Goal: Information Seeking & Learning: Learn about a topic

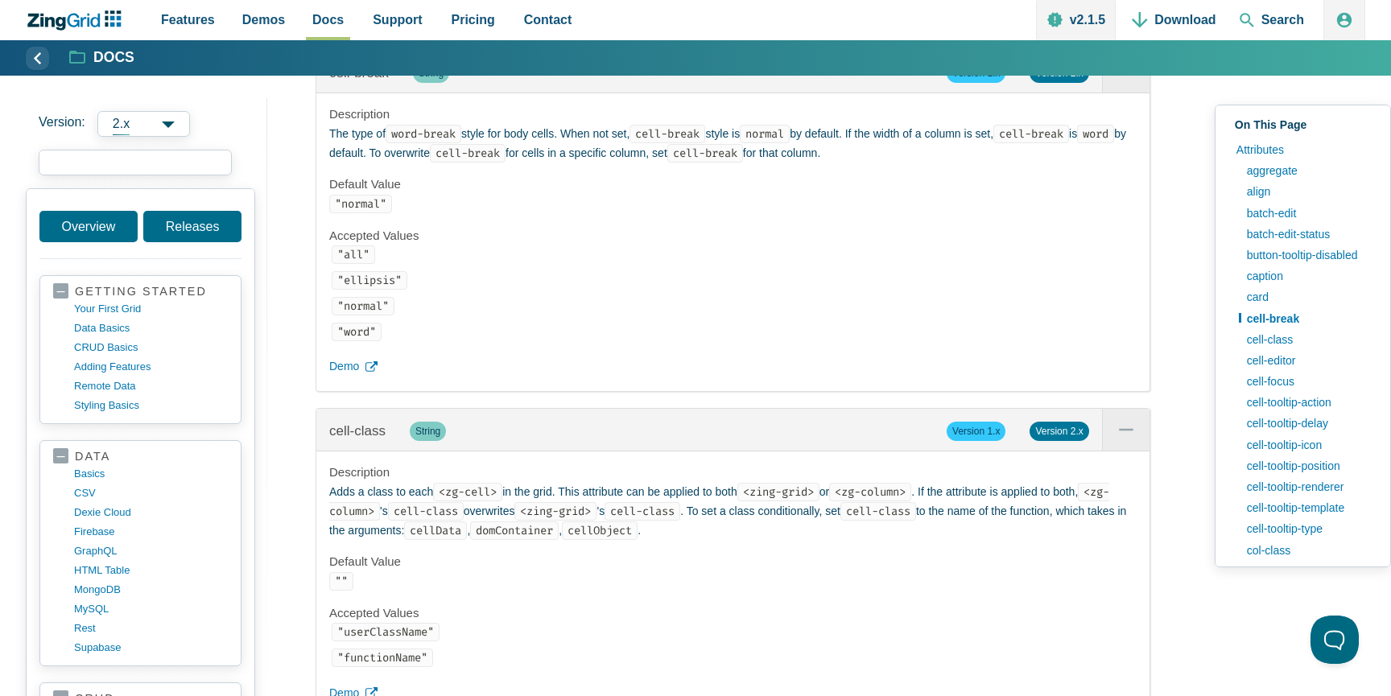
click at [127, 167] on input "search input" at bounding box center [135, 163] width 193 height 26
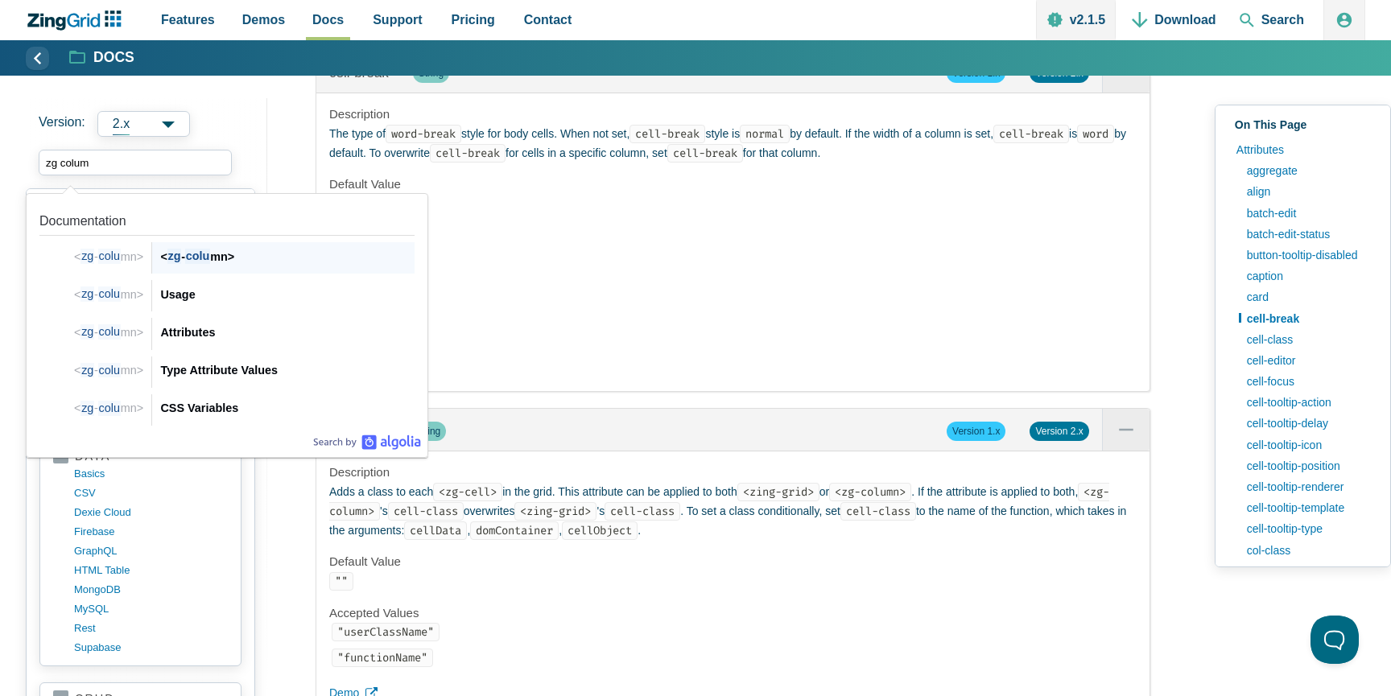
type input "zg column"
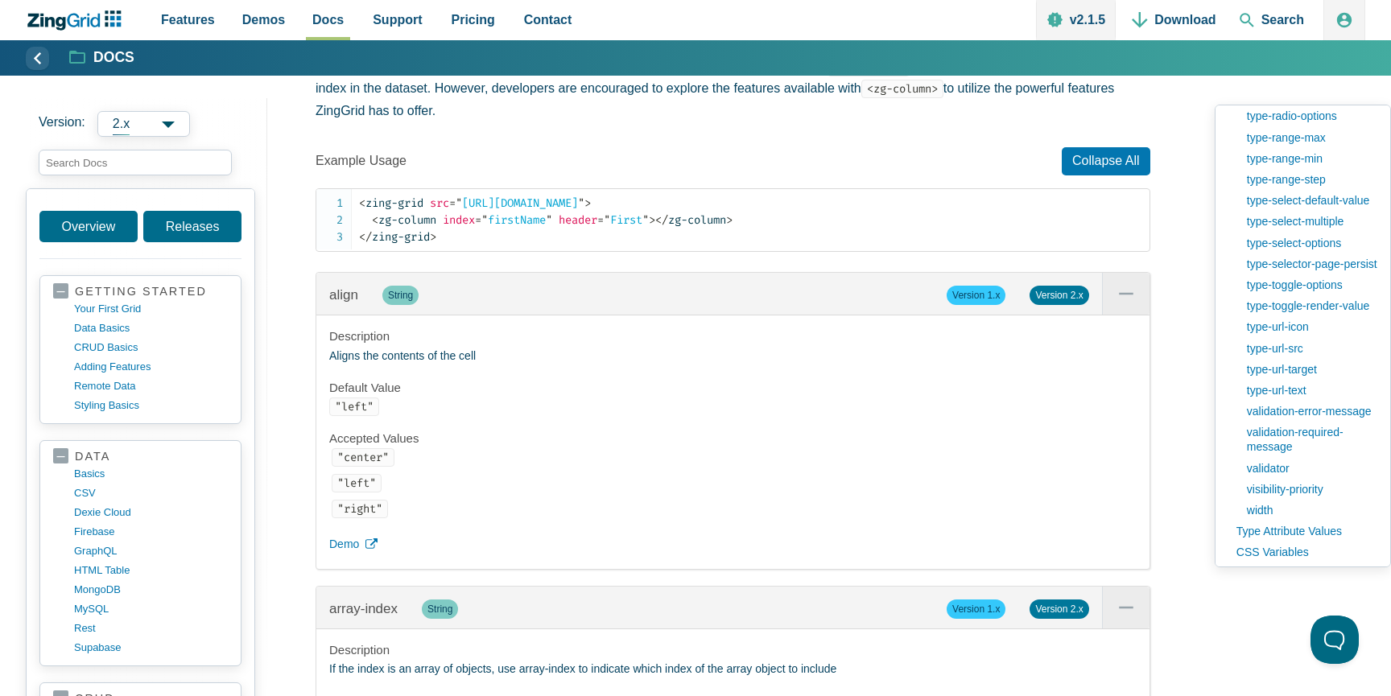
scroll to position [2366, 0]
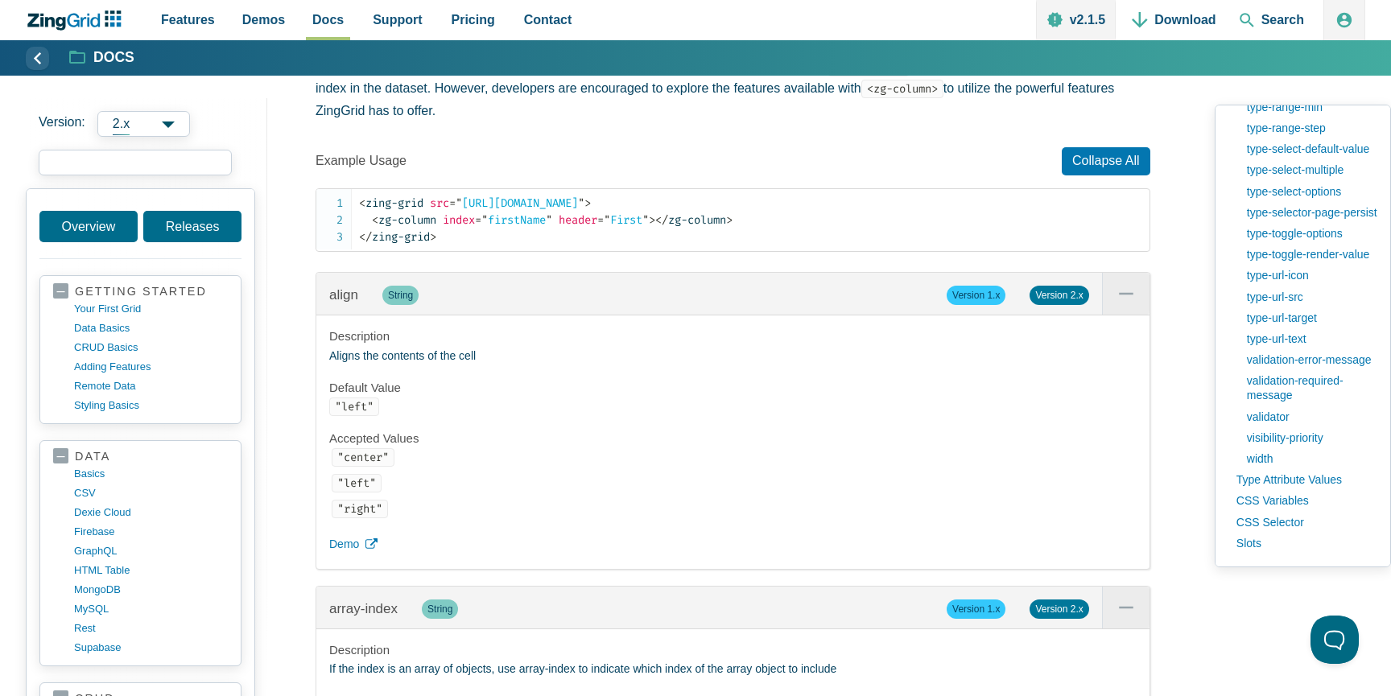
click at [207, 168] on input "search input" at bounding box center [135, 163] width 193 height 26
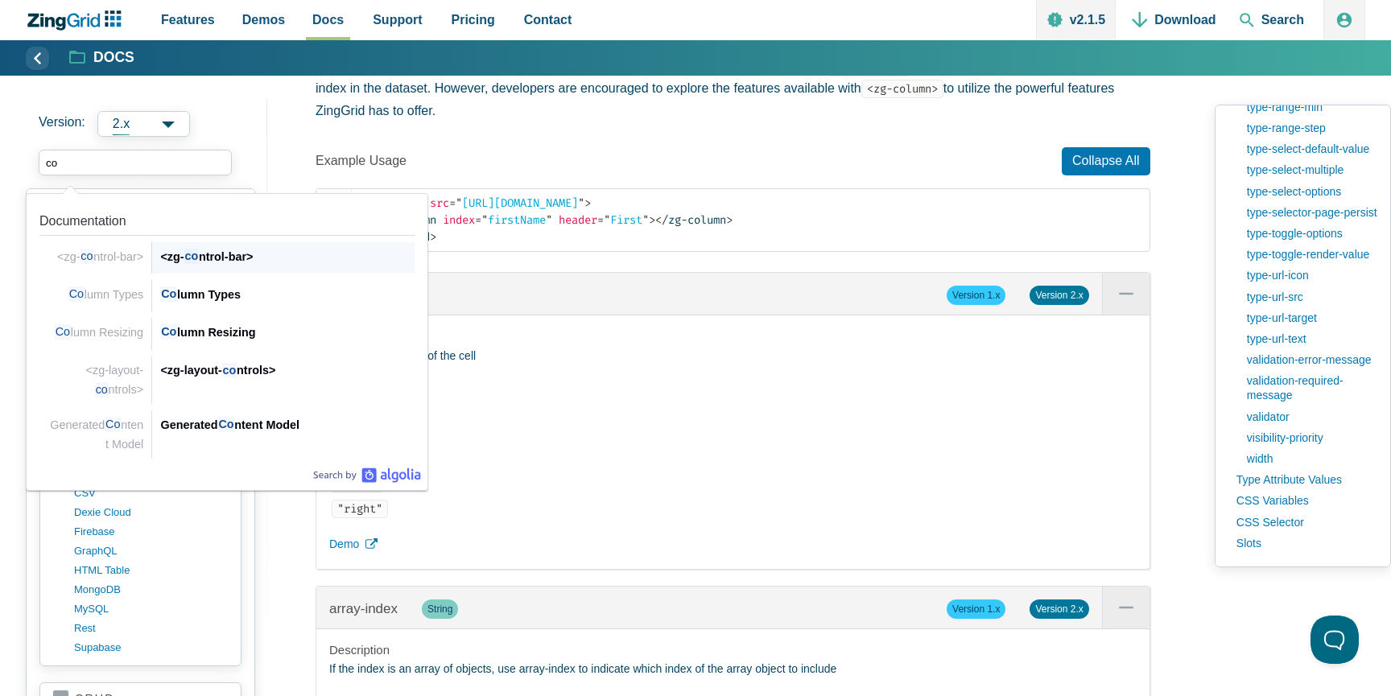
type input "c"
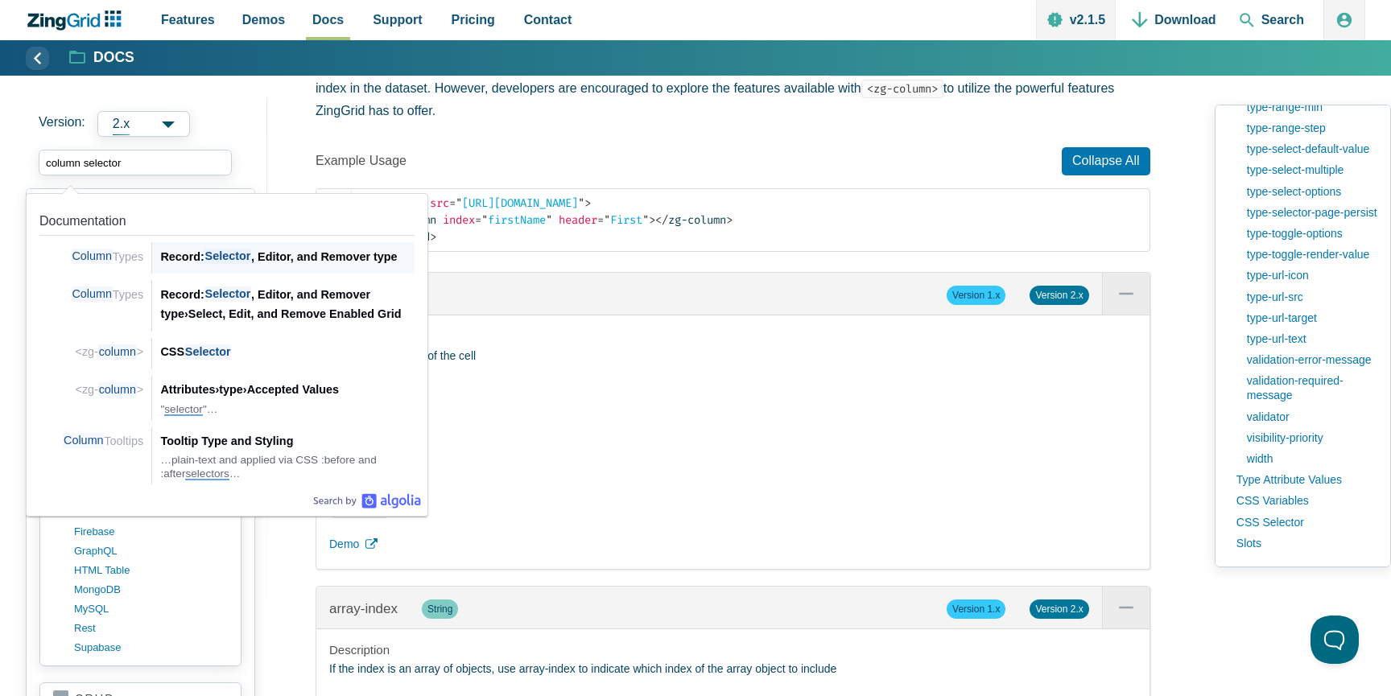
click at [293, 261] on div "Record: Selector , Editor, and Remover type" at bounding box center [287, 256] width 254 height 19
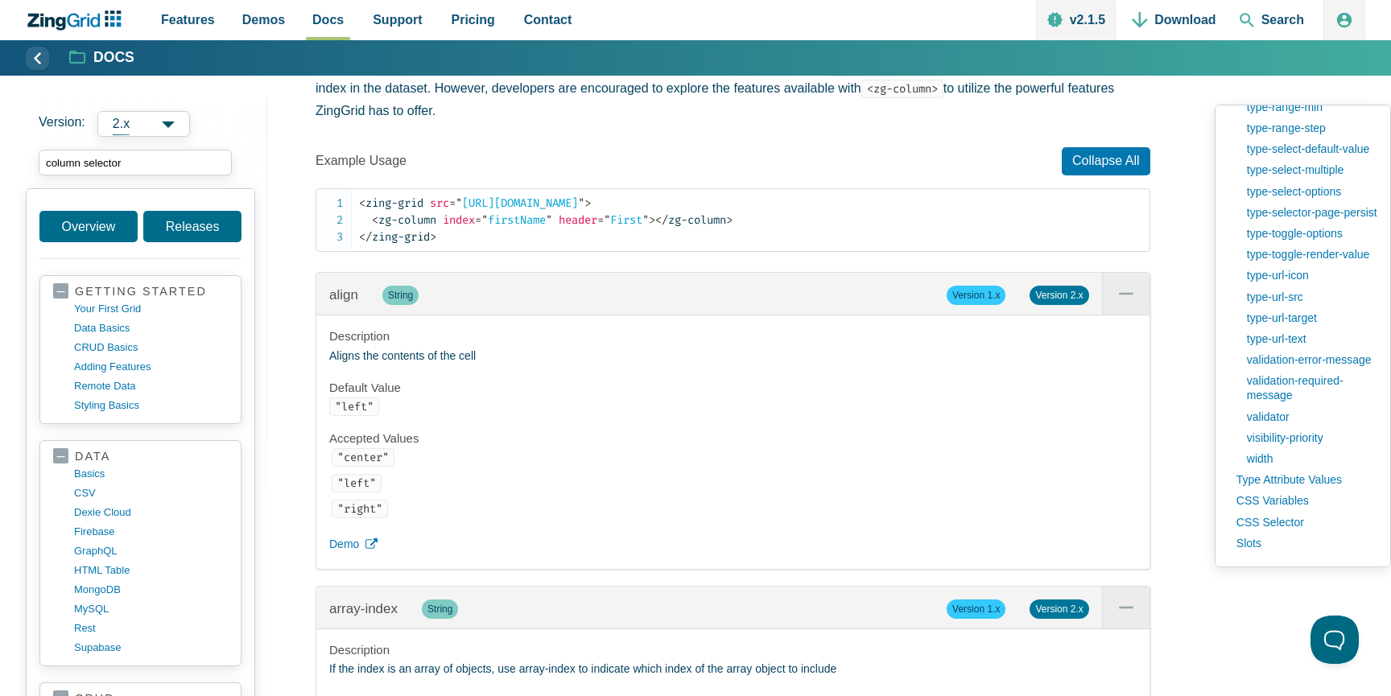
type input "column selector"
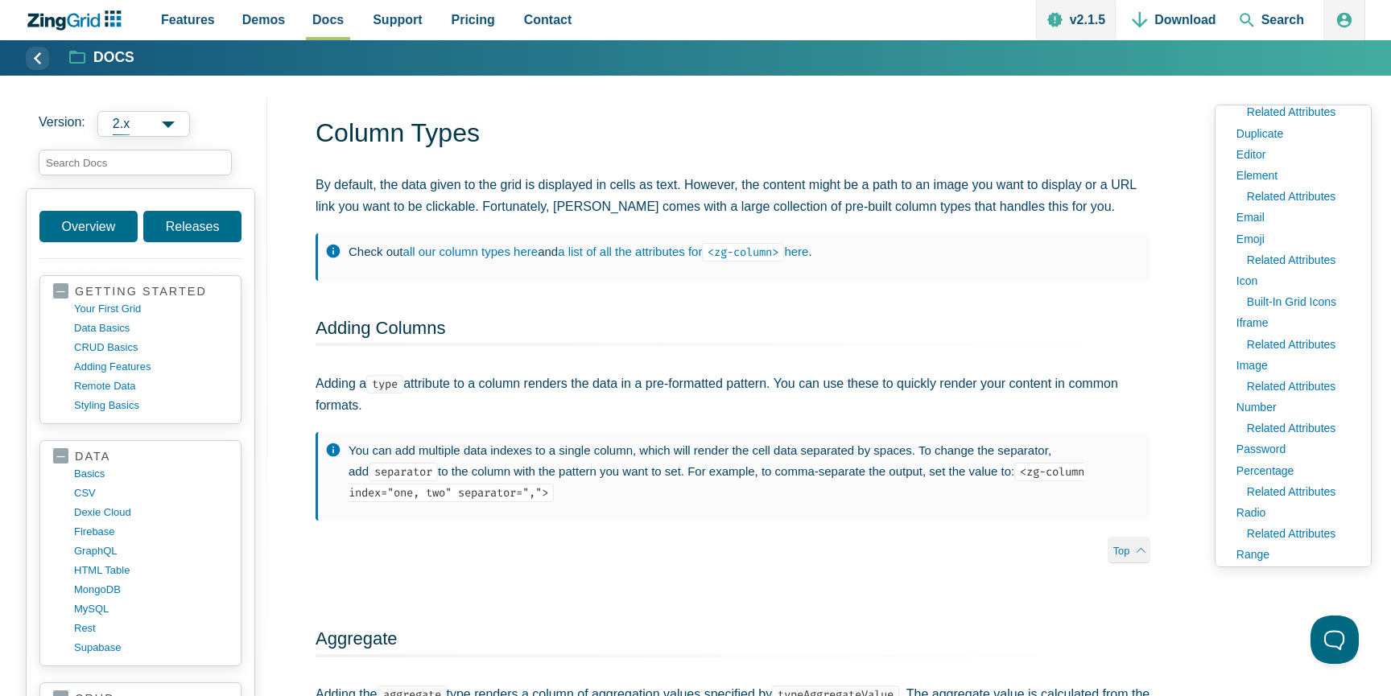
scroll to position [315, 0]
click at [139, 167] on input "search input" at bounding box center [135, 163] width 193 height 26
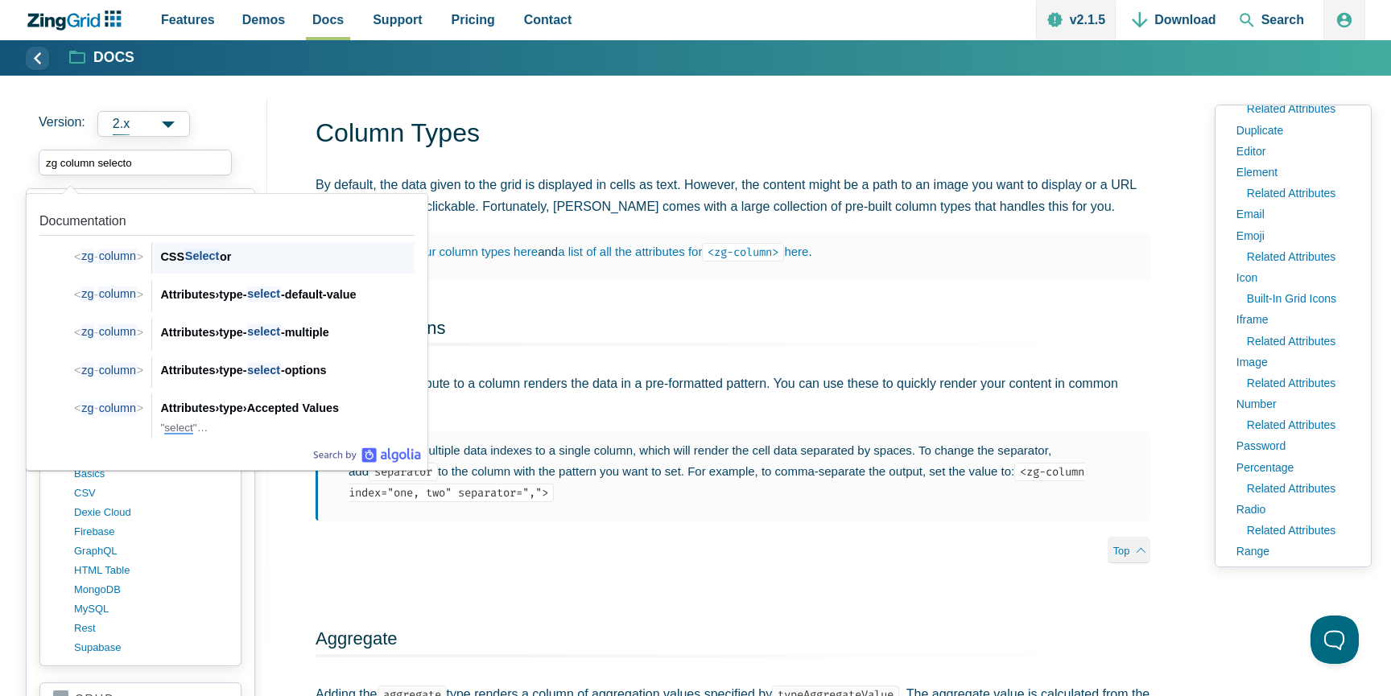
type input "zg column selector"
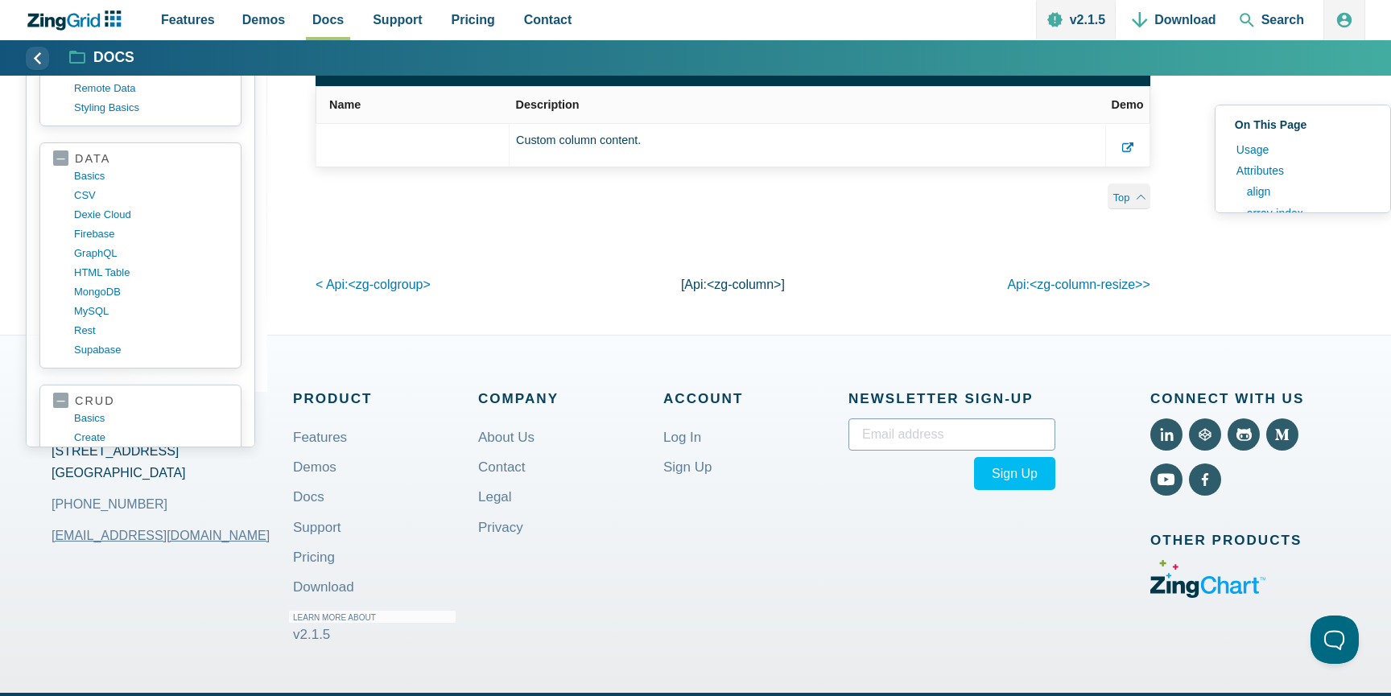
scroll to position [38666, 0]
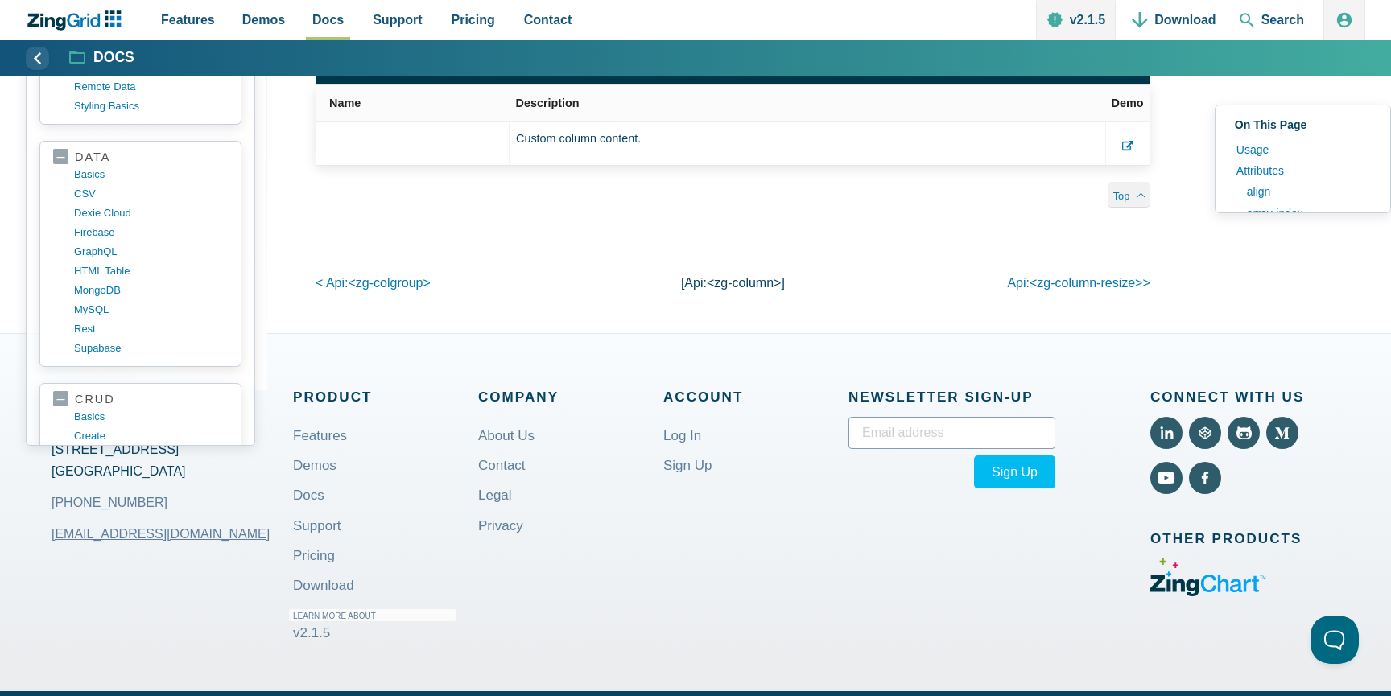
type input "events"
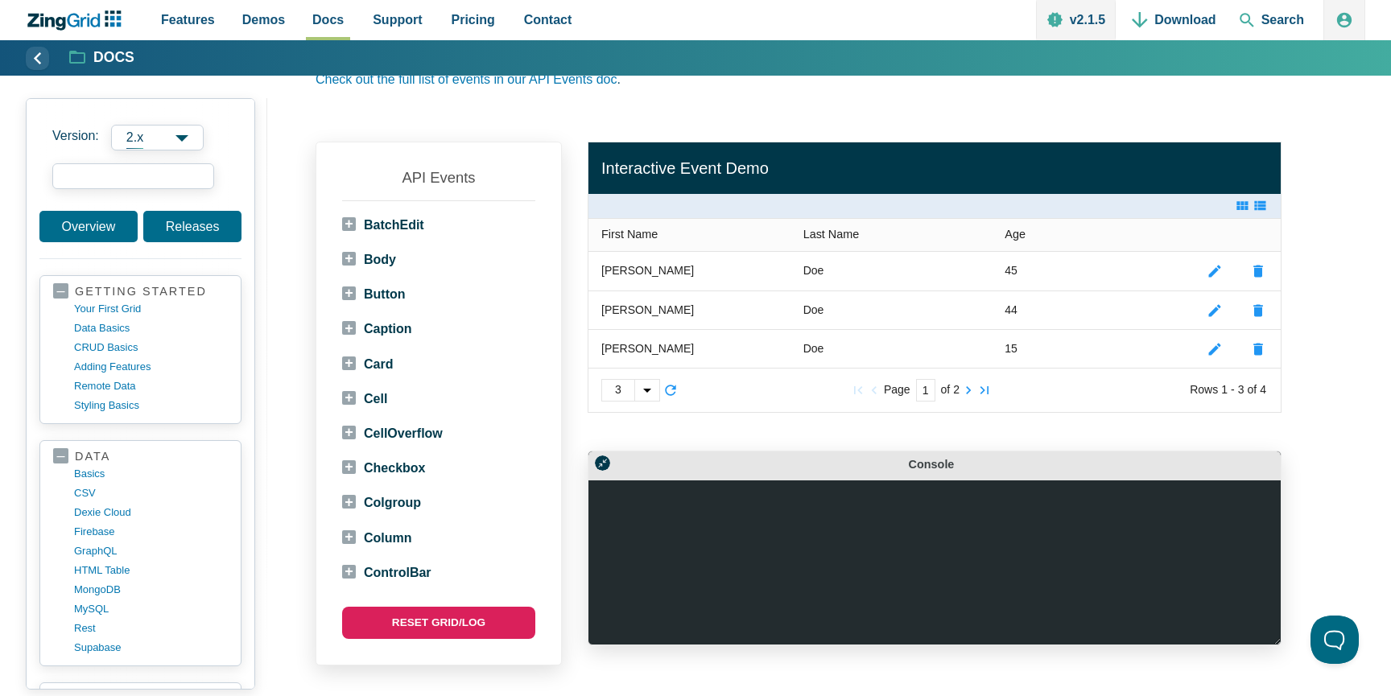
click at [140, 183] on input "search input" at bounding box center [133, 176] width 162 height 26
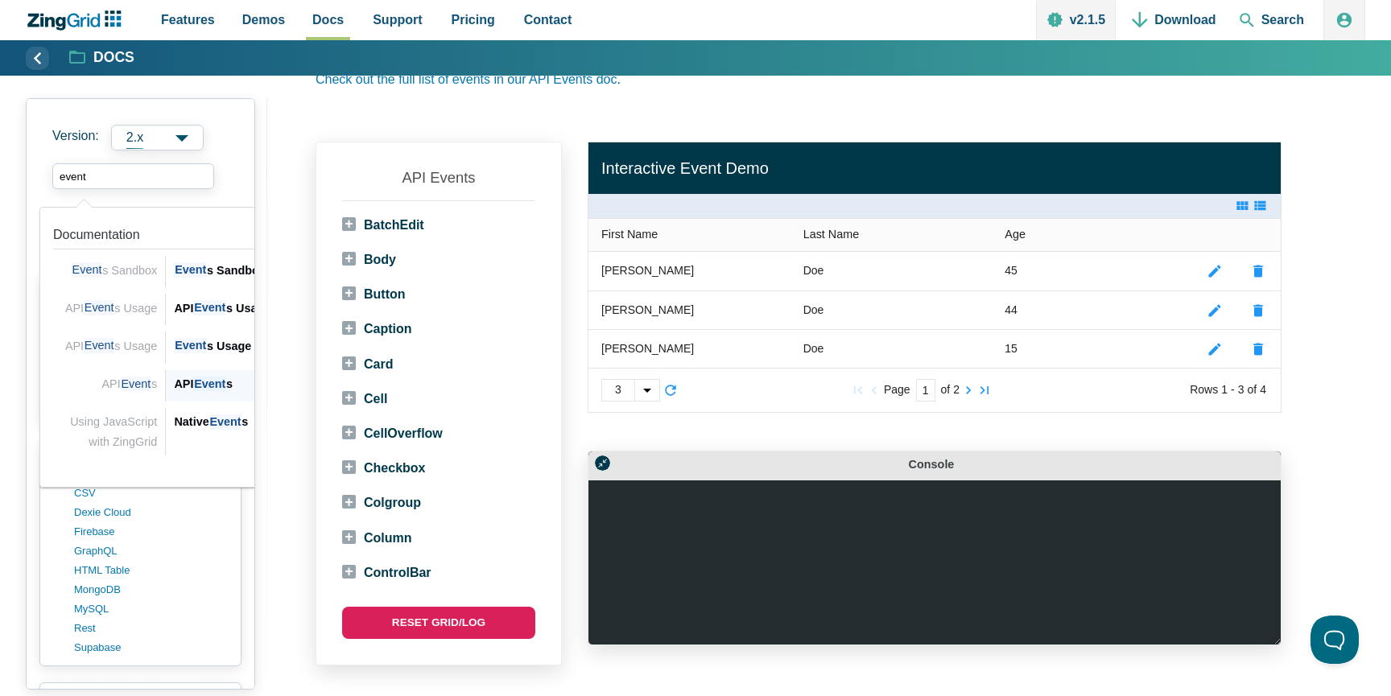
click at [189, 380] on div "API Event s" at bounding box center [301, 383] width 254 height 19
type input "event"
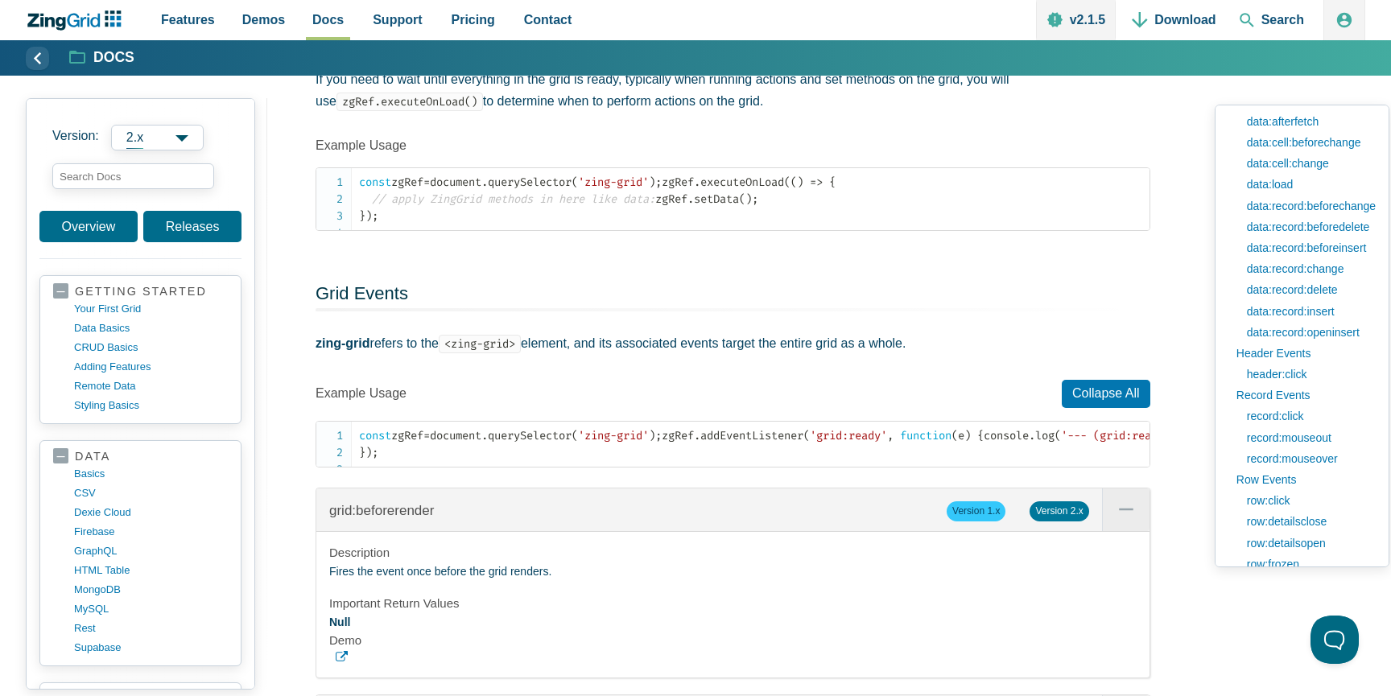
scroll to position [1104, 0]
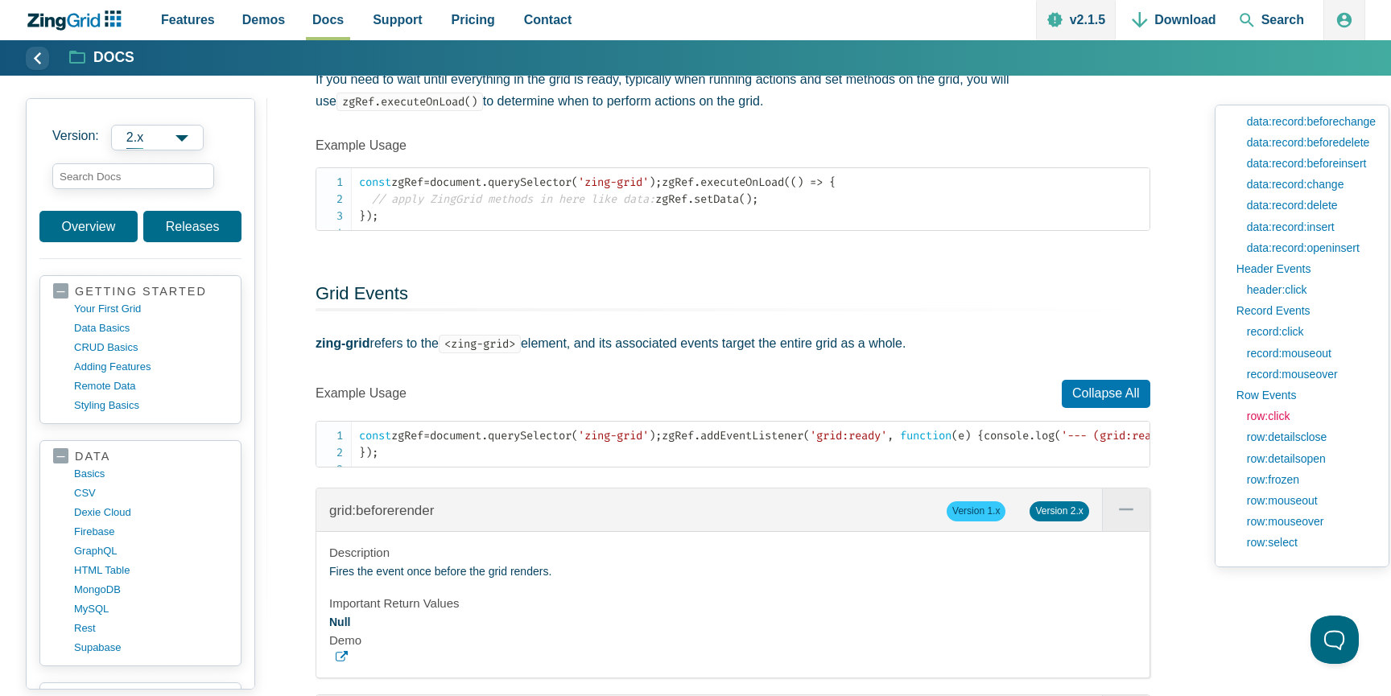
click at [1276, 415] on link "row:click" at bounding box center [1307, 416] width 137 height 21
